Goal: Task Accomplishment & Management: Manage account settings

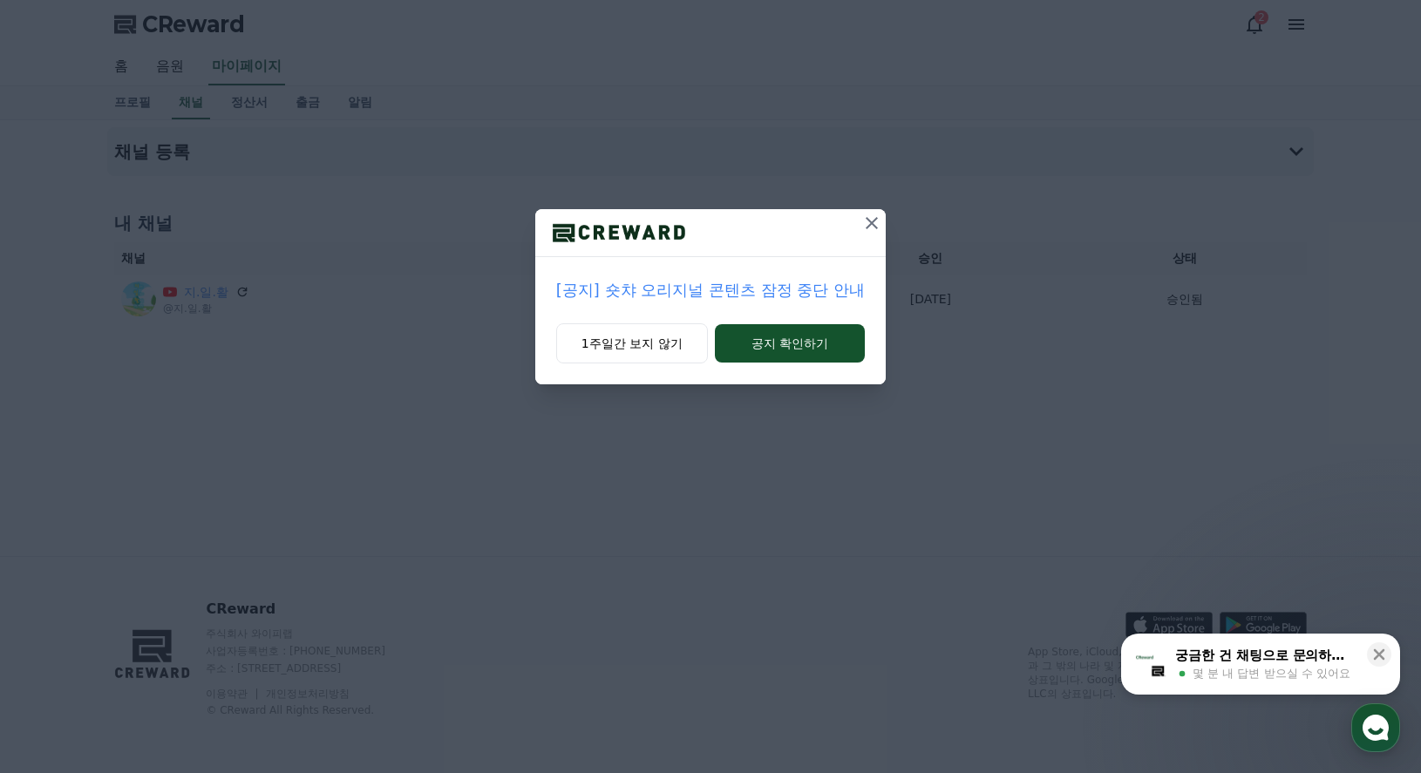
click at [870, 222] on icon at bounding box center [871, 223] width 21 height 21
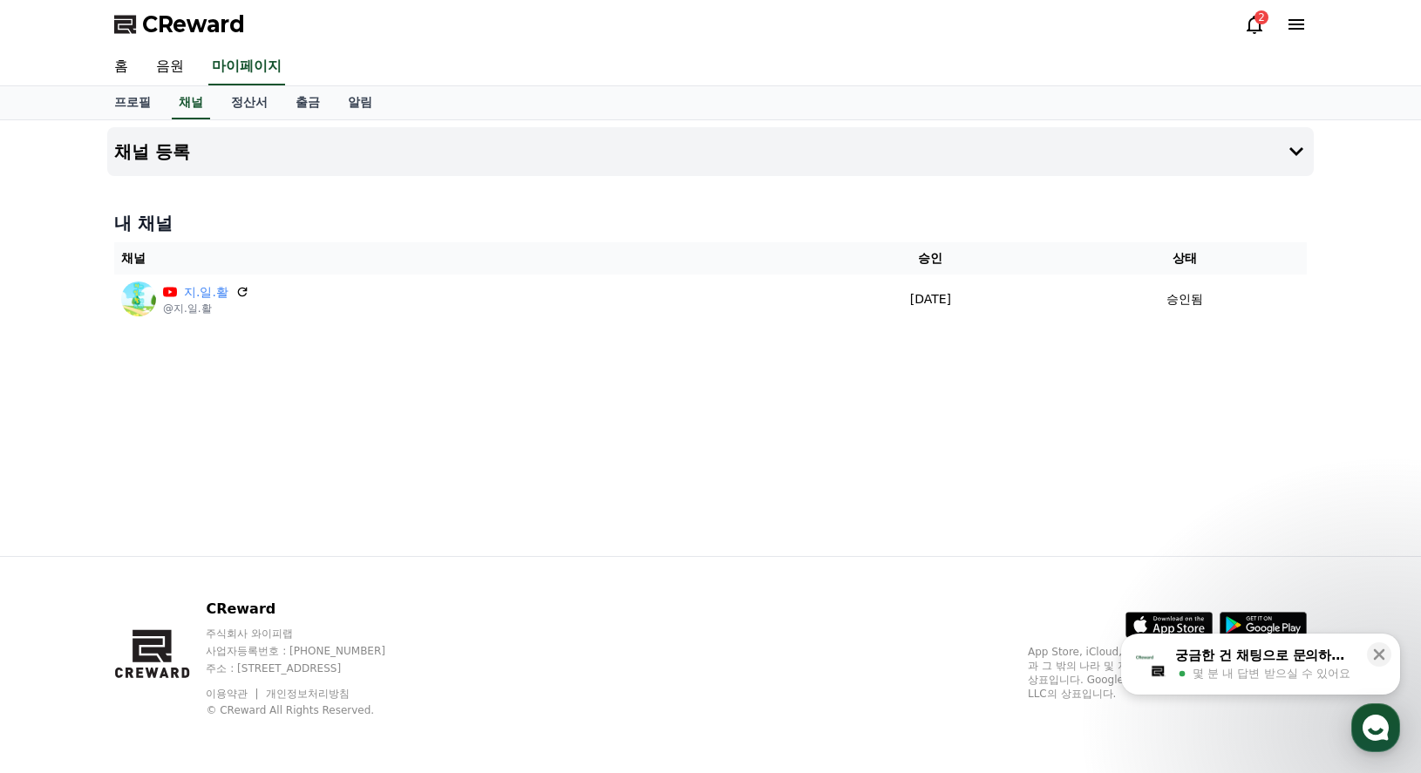
click at [1248, 23] on icon at bounding box center [1254, 24] width 21 height 21
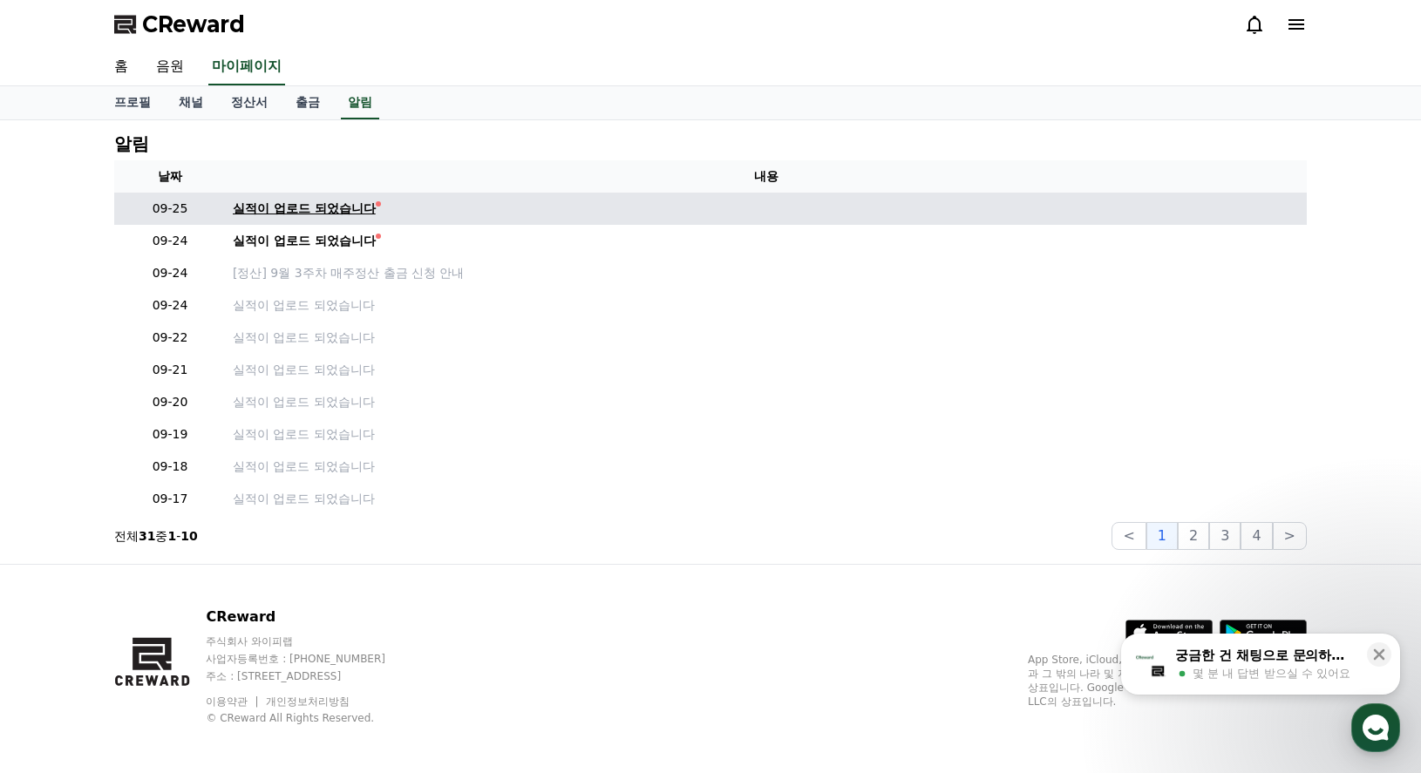
click at [347, 212] on div "실적이 업로드 되었습니다" at bounding box center [304, 209] width 143 height 18
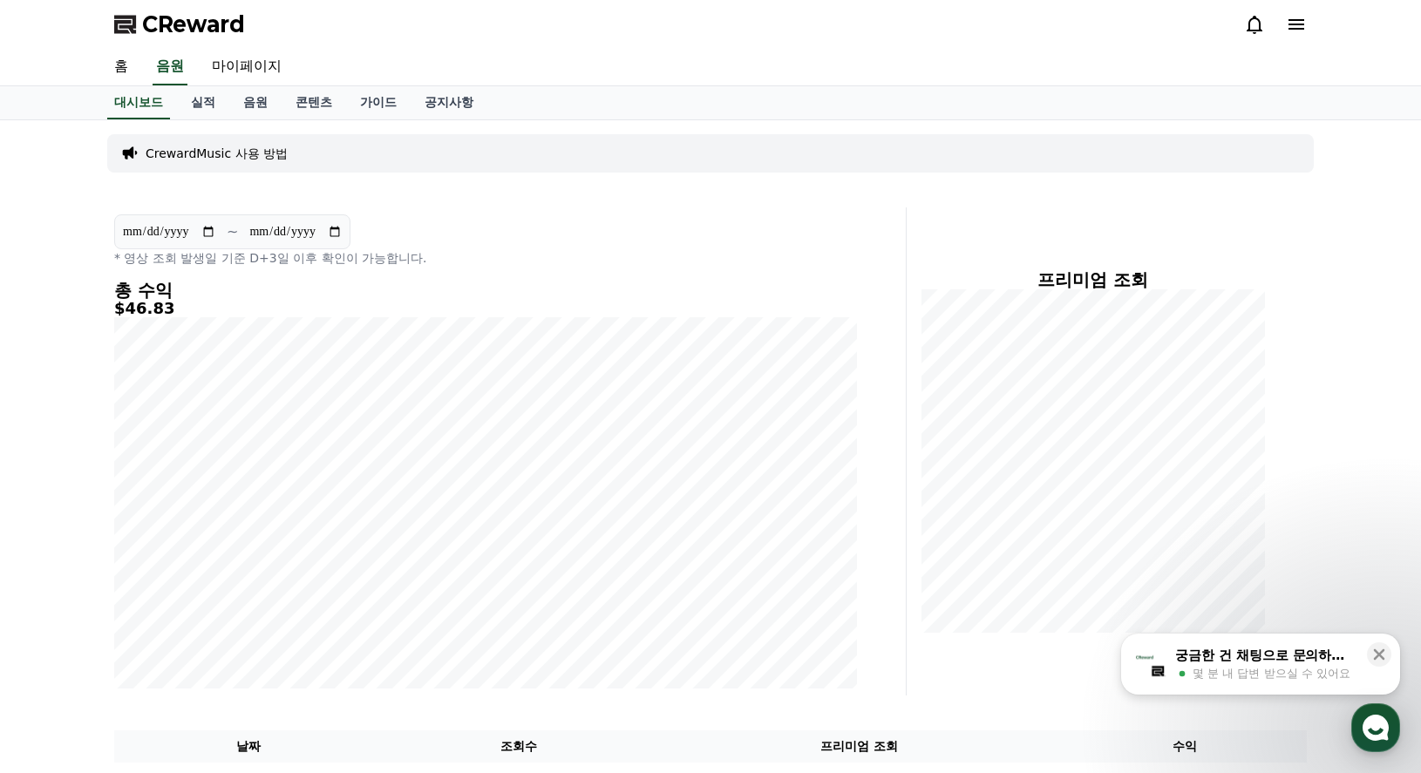
click at [1255, 17] on icon at bounding box center [1255, 25] width 16 height 18
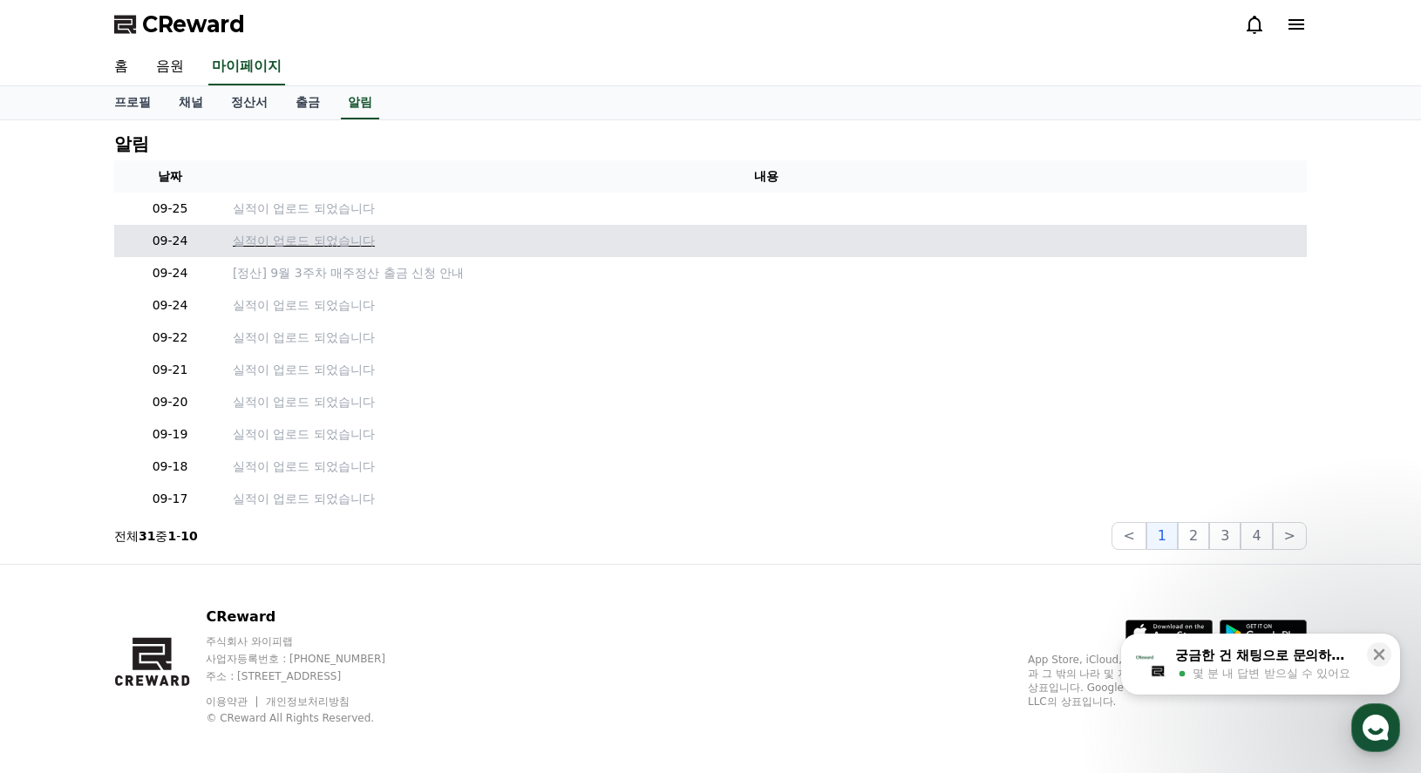
click at [358, 243] on p "실적이 업로드 되었습니다" at bounding box center [766, 241] width 1067 height 18
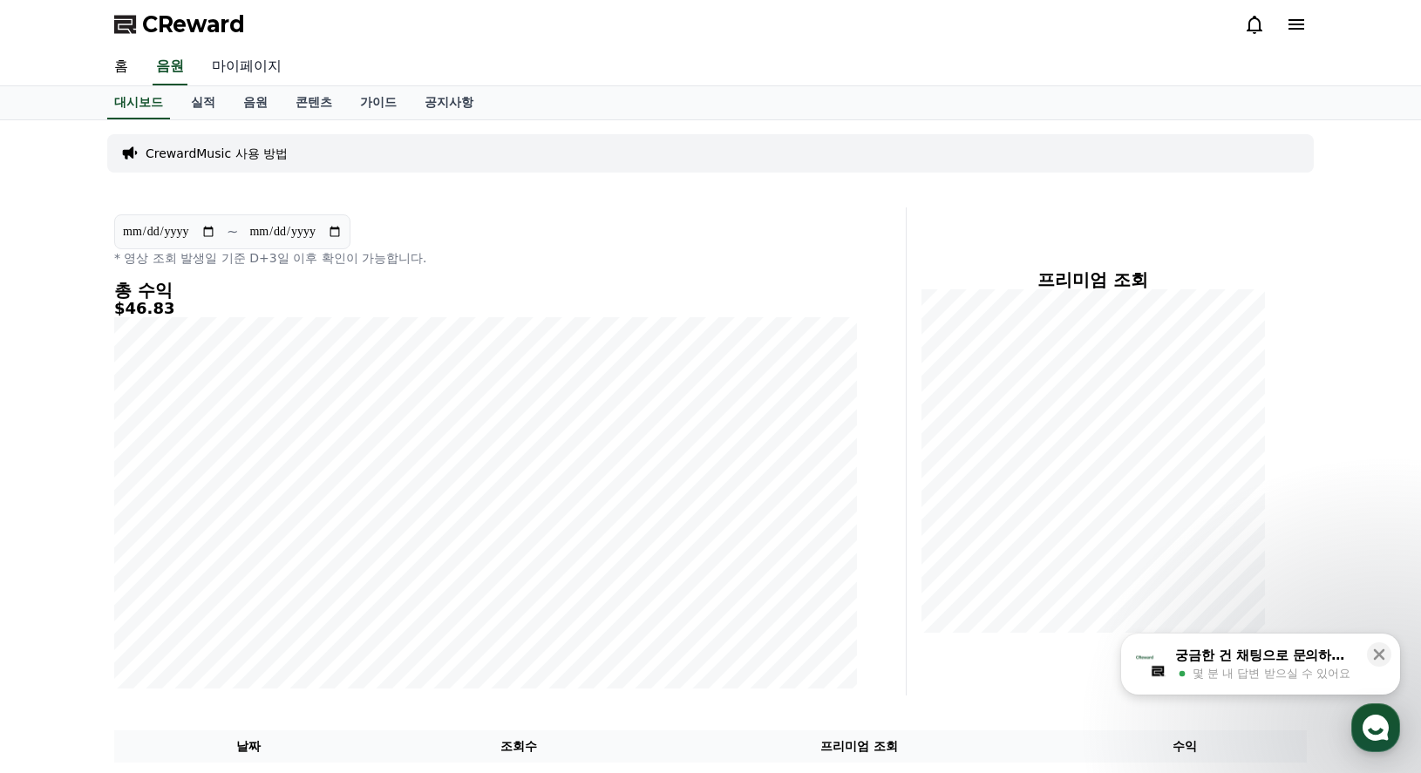
click at [252, 64] on link "마이페이지" at bounding box center [247, 67] width 98 height 37
select select "**********"
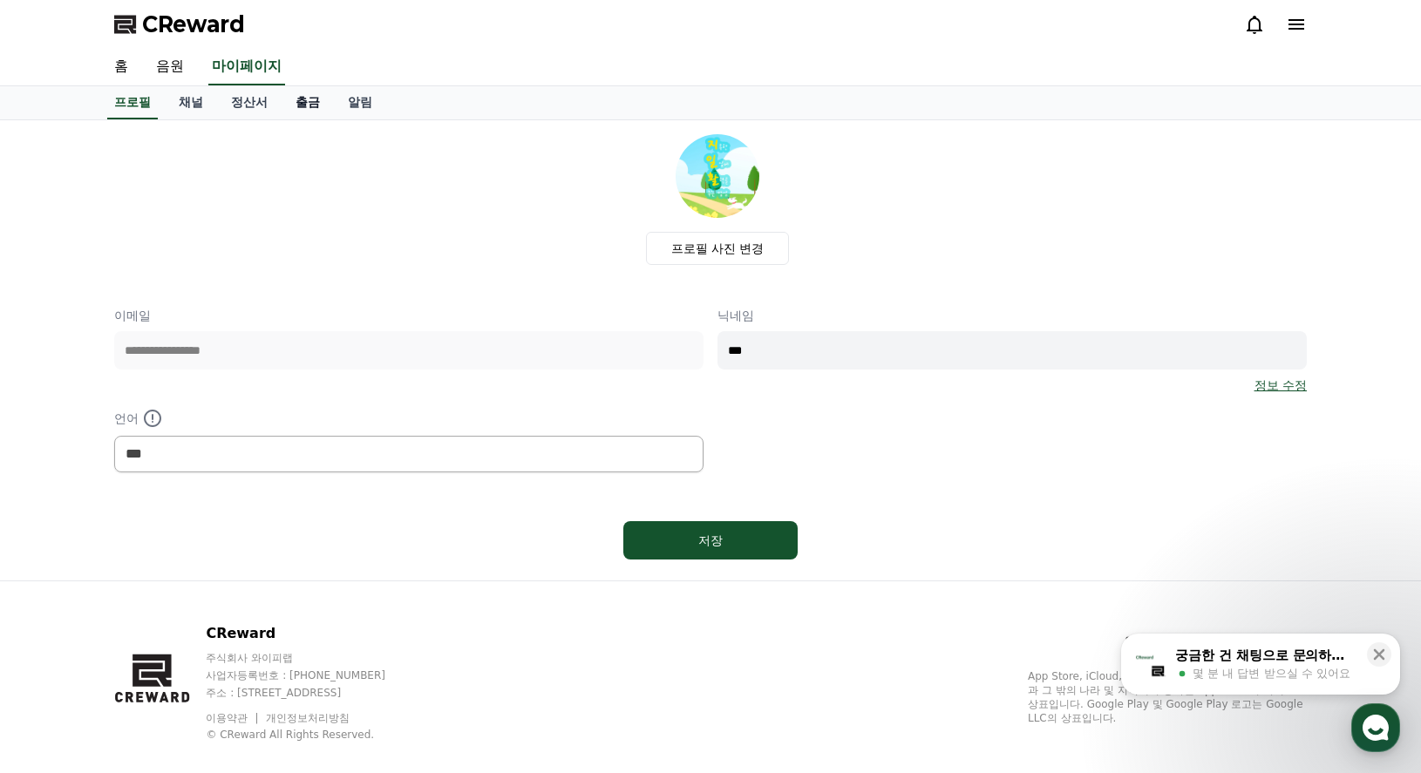
click at [310, 105] on link "출금" at bounding box center [308, 102] width 52 height 33
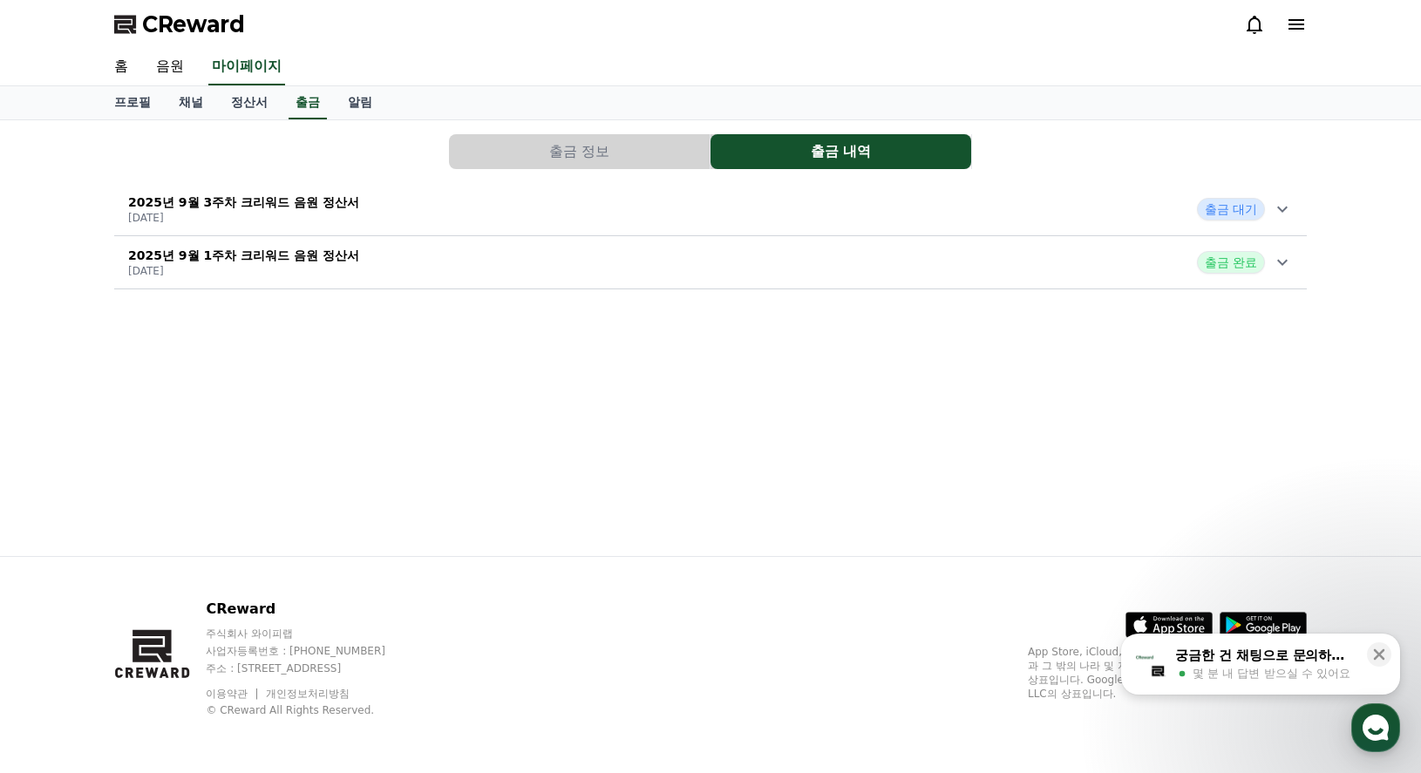
click at [1272, 209] on icon at bounding box center [1282, 209] width 21 height 21
